Goal: Information Seeking & Learning: Learn about a topic

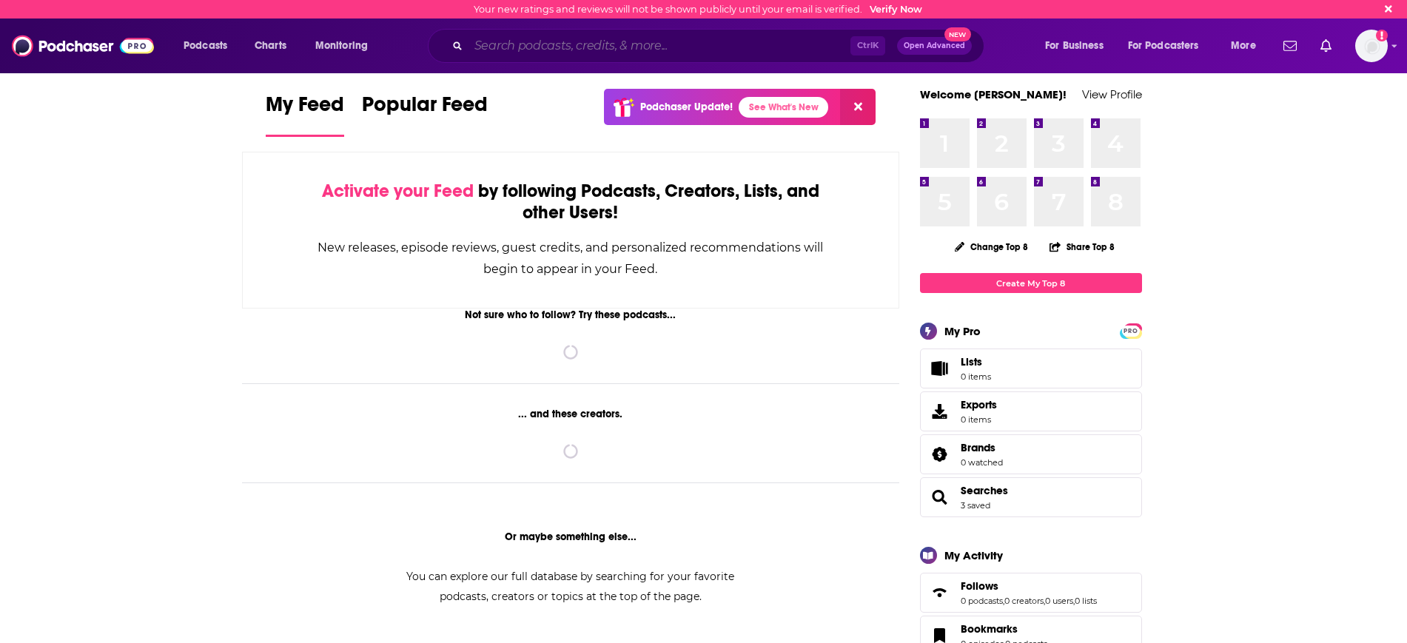
click at [564, 50] on input "Search podcasts, credits, & more..." at bounding box center [659, 46] width 382 height 24
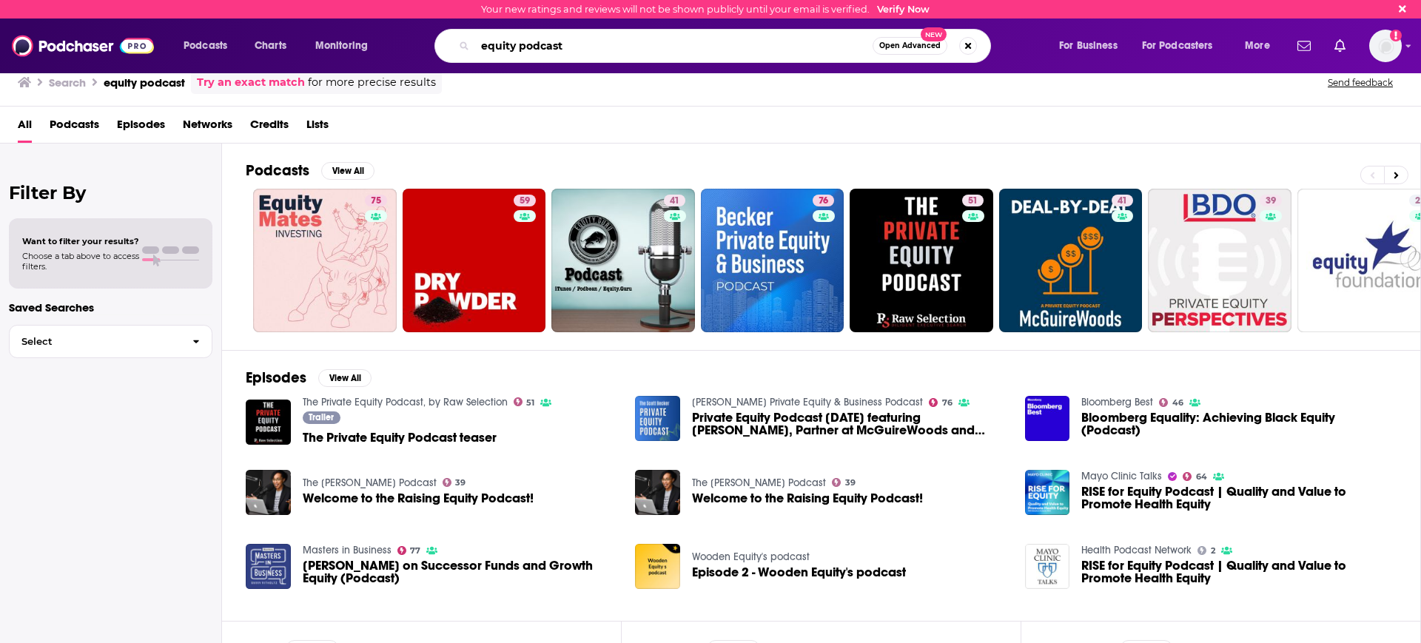
drag, startPoint x: 501, startPoint y: 49, endPoint x: 449, endPoint y: 44, distance: 52.0
click at [449, 44] on div "equity podcast Open Advanced New" at bounding box center [712, 46] width 556 height 34
type input "tech crunch equity"
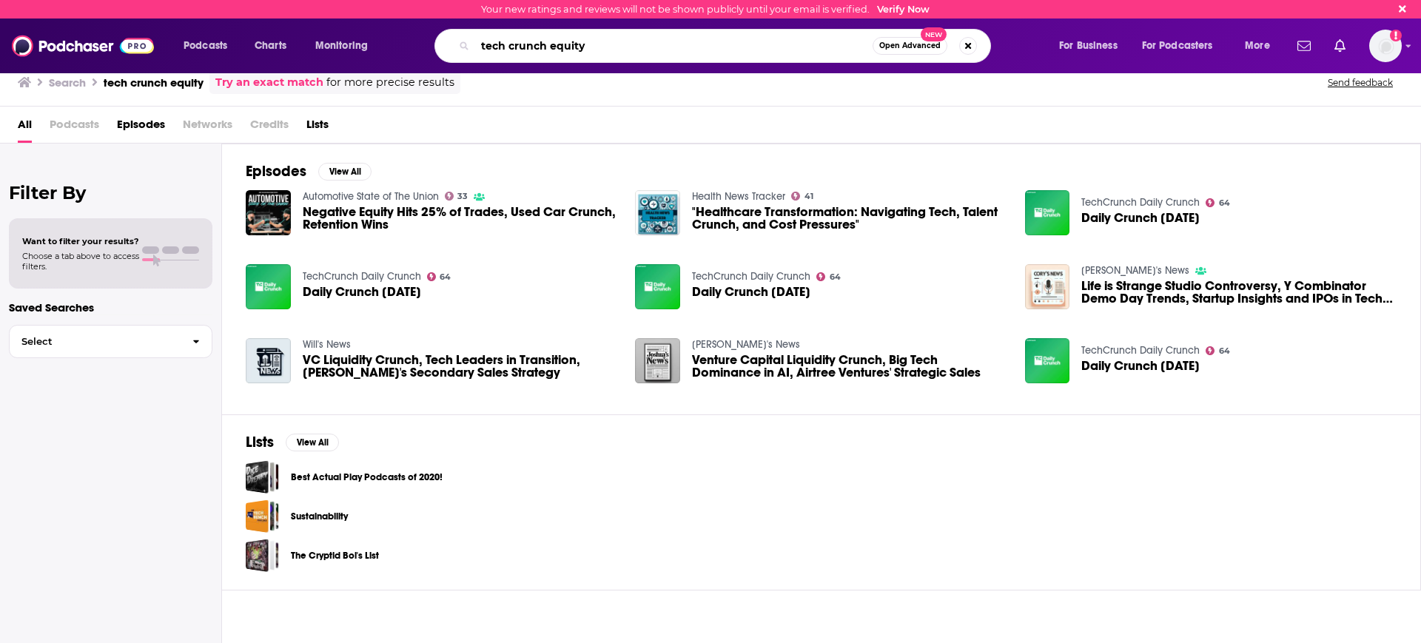
click at [654, 51] on input "tech crunch equity" at bounding box center [673, 46] width 397 height 24
click at [900, 41] on button "Open Advanced New" at bounding box center [909, 46] width 75 height 18
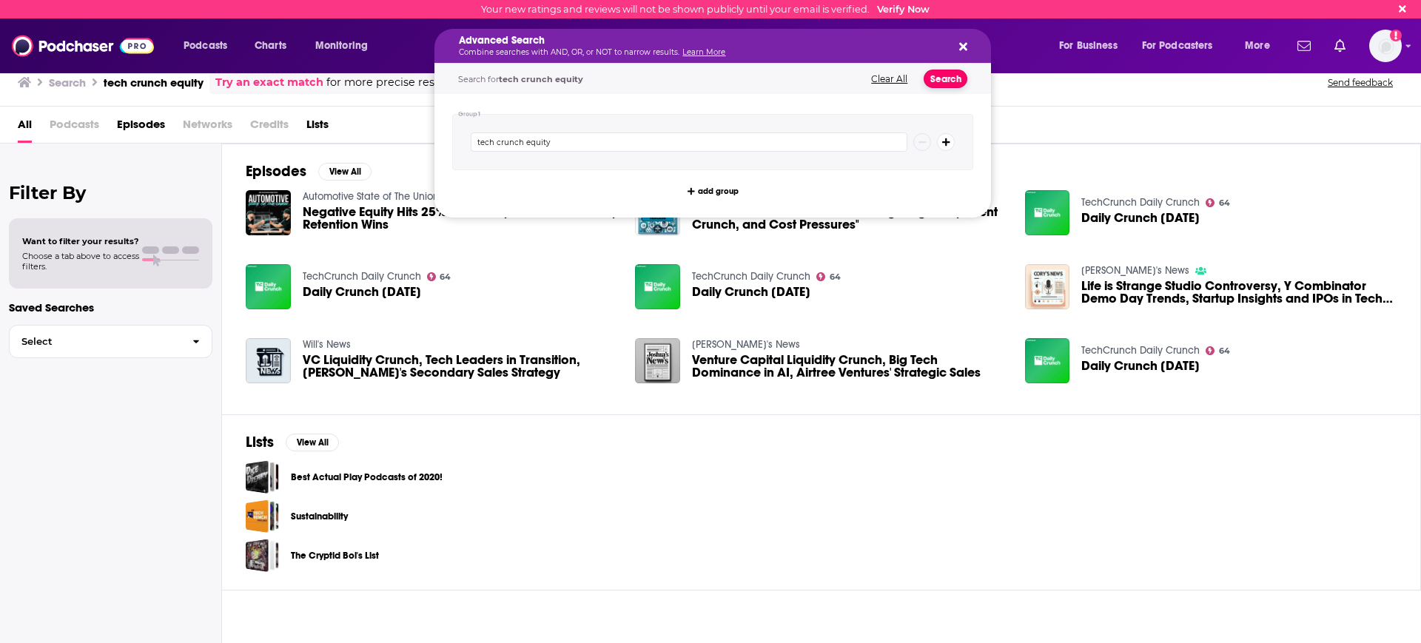
click at [949, 81] on button "Search" at bounding box center [945, 79] width 44 height 18
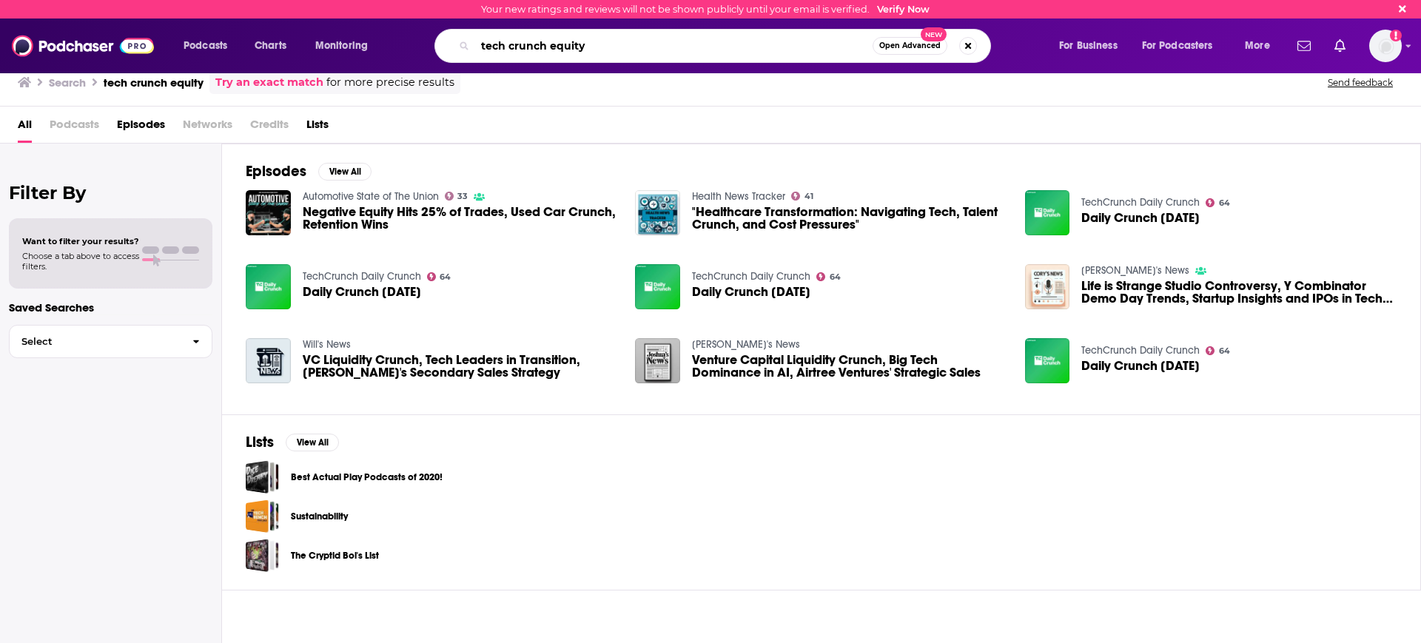
click at [622, 50] on input "tech crunch equity" at bounding box center [673, 46] width 397 height 24
drag, startPoint x: 594, startPoint y: 43, endPoint x: 357, endPoint y: 32, distance: 237.0
click at [379, 36] on div "Podcasts Charts Monitoring tech crunch equity Open Advanced New For Business Fo…" at bounding box center [728, 46] width 1111 height 34
type input "Techcrunch equity"
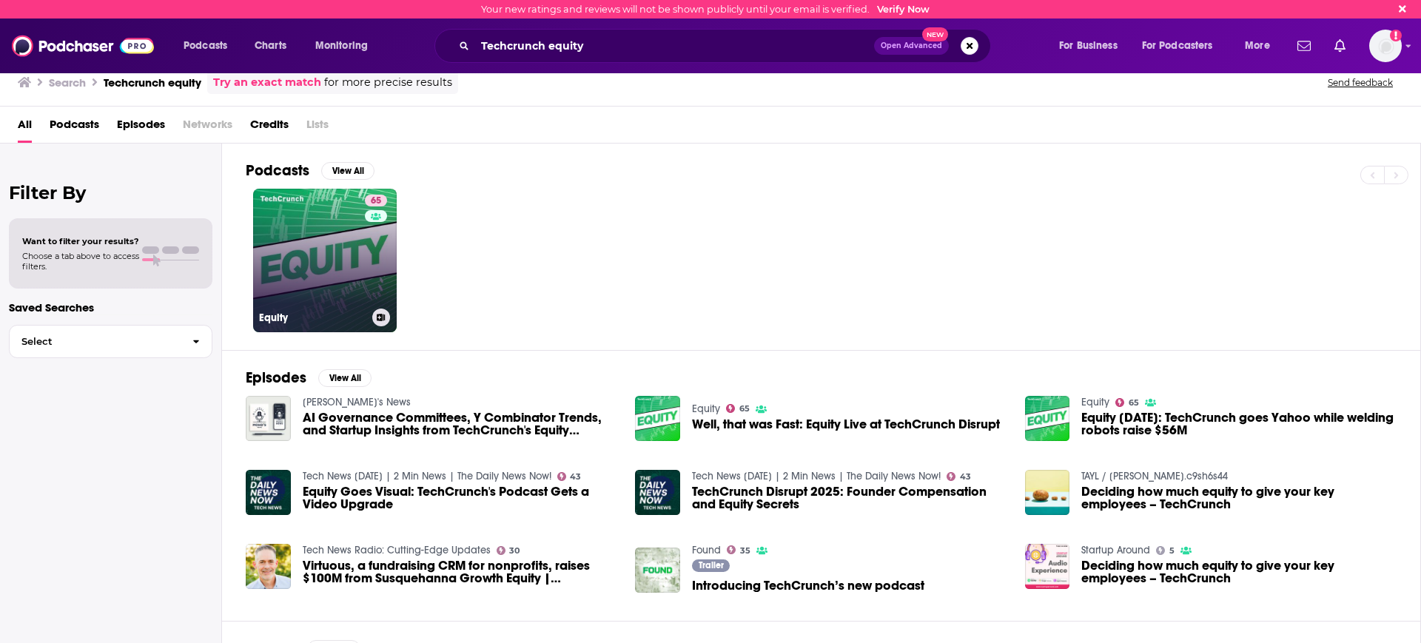
click at [318, 272] on link "65 Equity" at bounding box center [325, 261] width 144 height 144
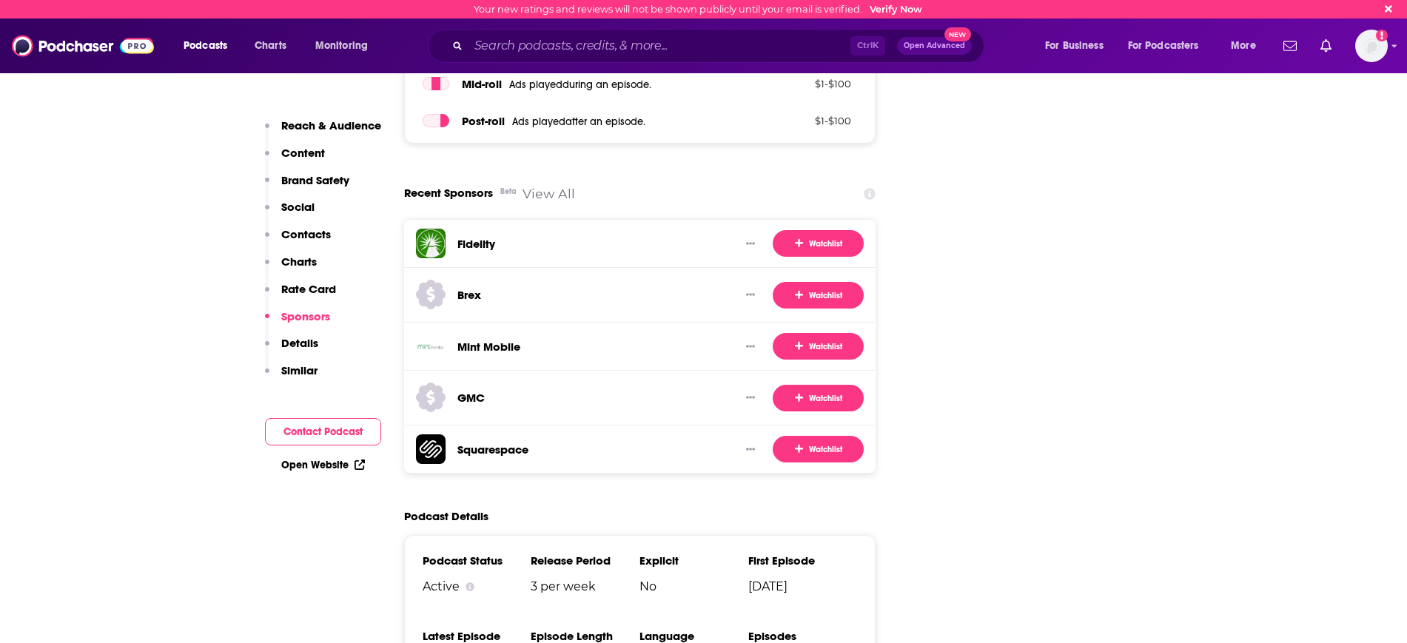
scroll to position [3237, 0]
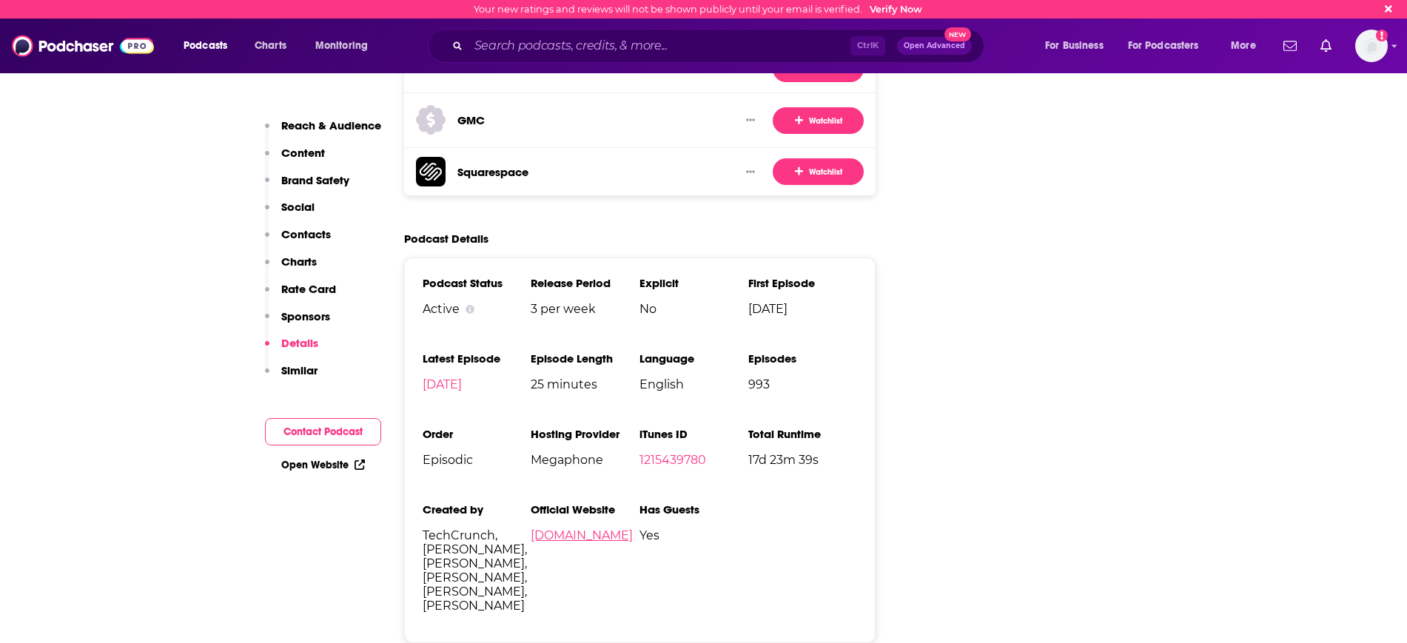
click at [602, 528] on link "techcrunch.com" at bounding box center [582, 535] width 102 height 14
